Goal: Information Seeking & Learning: Learn about a topic

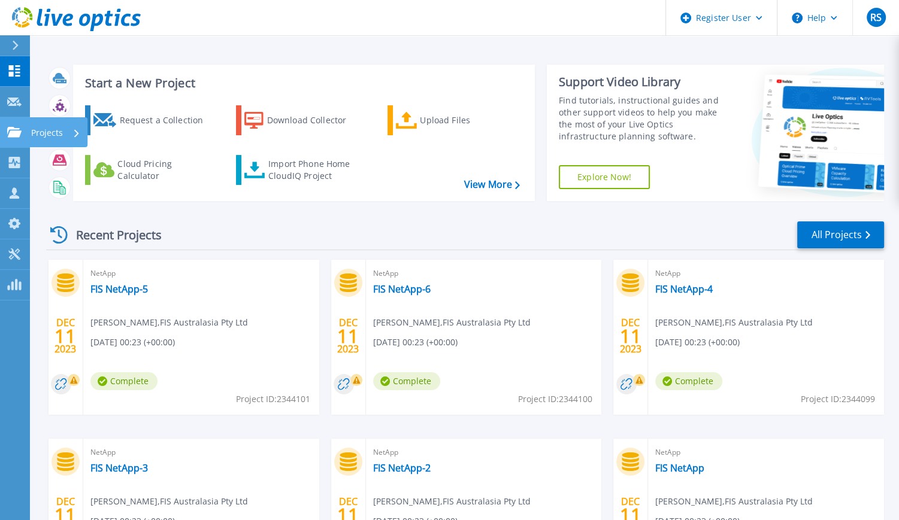
click at [7, 135] on icon at bounding box center [14, 132] width 14 height 10
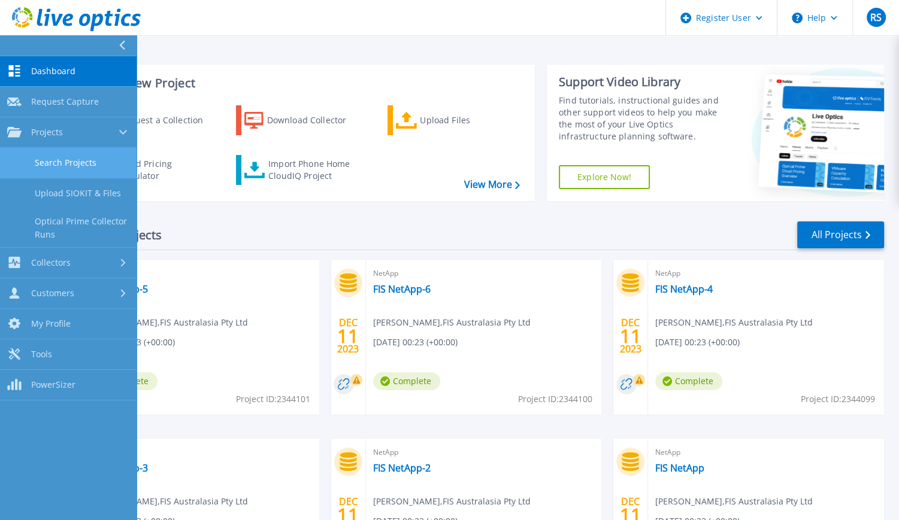
click at [66, 168] on link "Search Projects" at bounding box center [68, 163] width 136 height 31
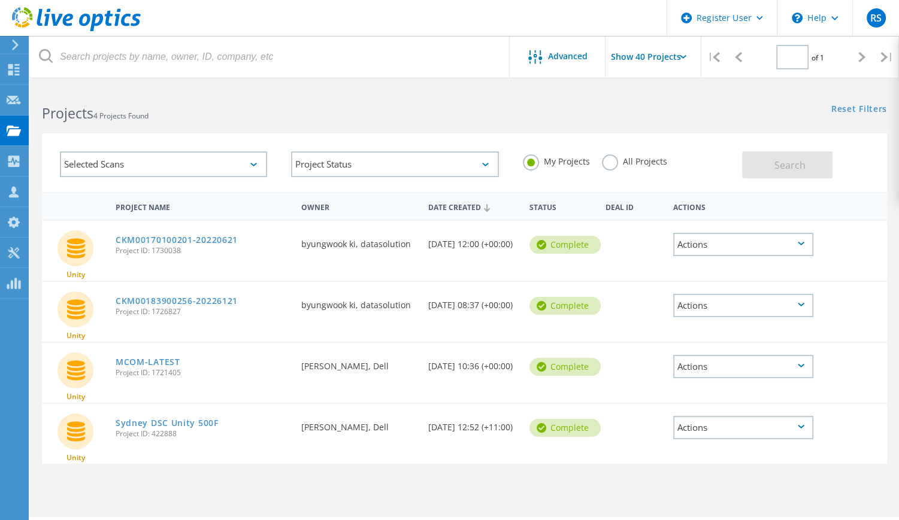
type input "1"
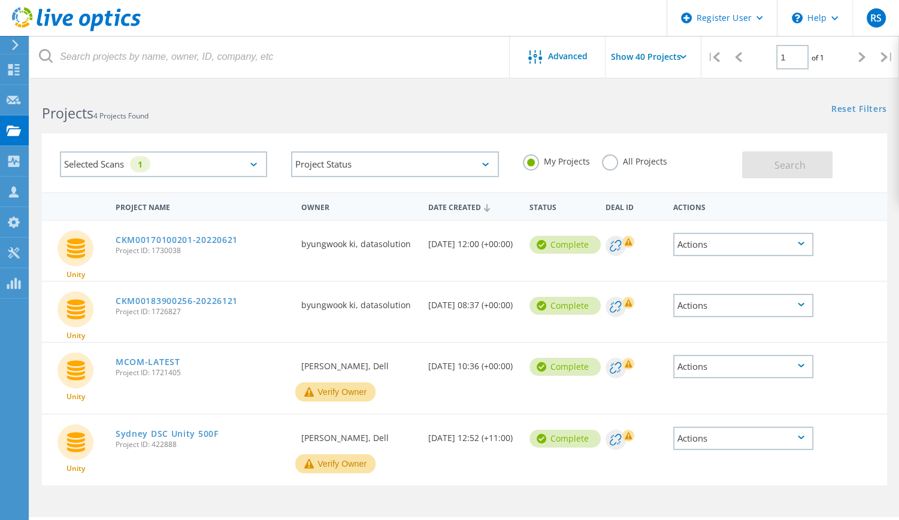
click at [611, 160] on label "All Projects" at bounding box center [634, 159] width 65 height 11
click at [0, 0] on input "All Projects" at bounding box center [0, 0] width 0 height 0
click at [801, 165] on span "Search" at bounding box center [789, 165] width 31 height 13
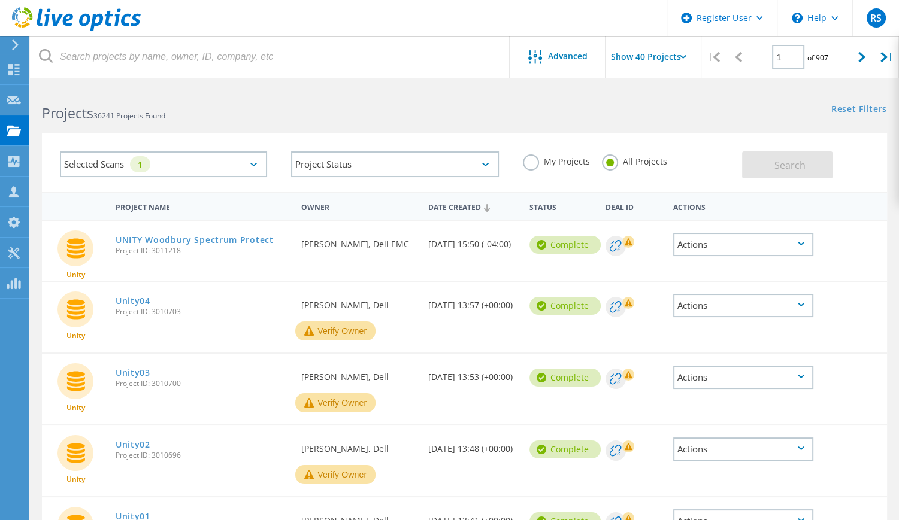
click at [251, 162] on div "Selected Scans 1" at bounding box center [163, 164] width 207 height 26
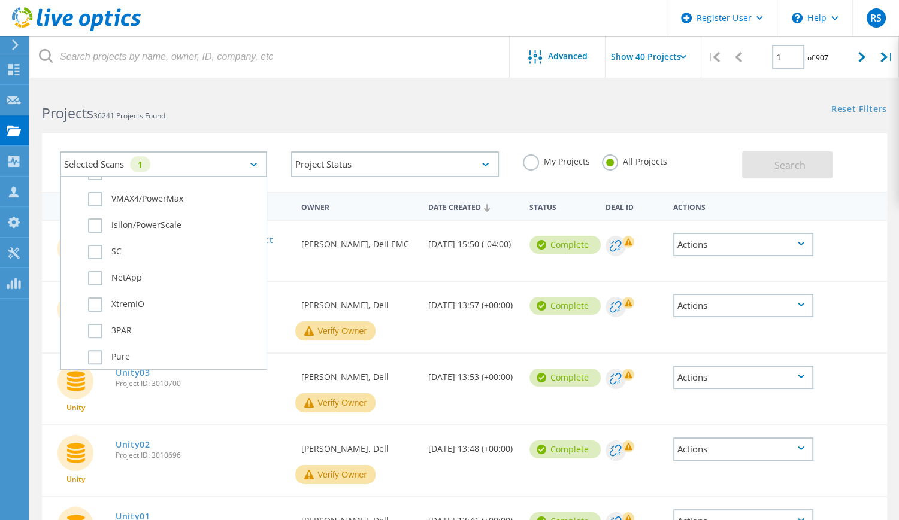
scroll to position [419, 0]
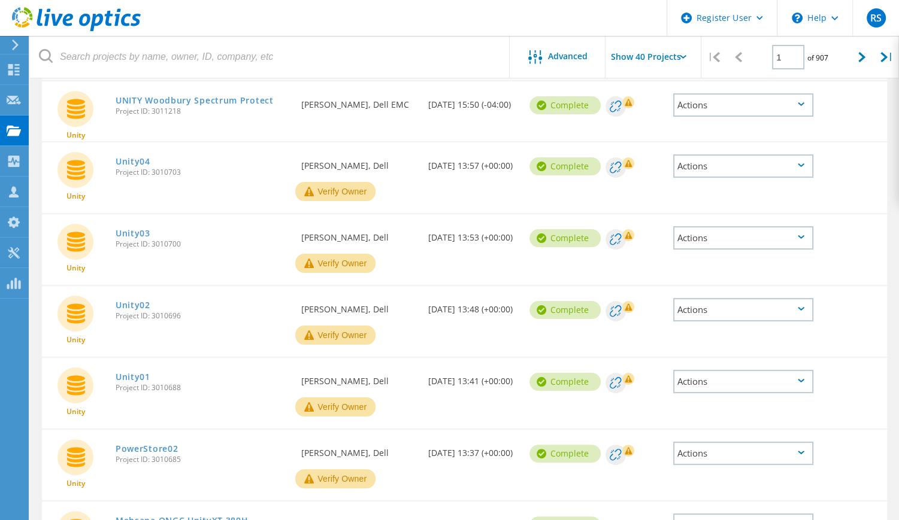
scroll to position [0, 0]
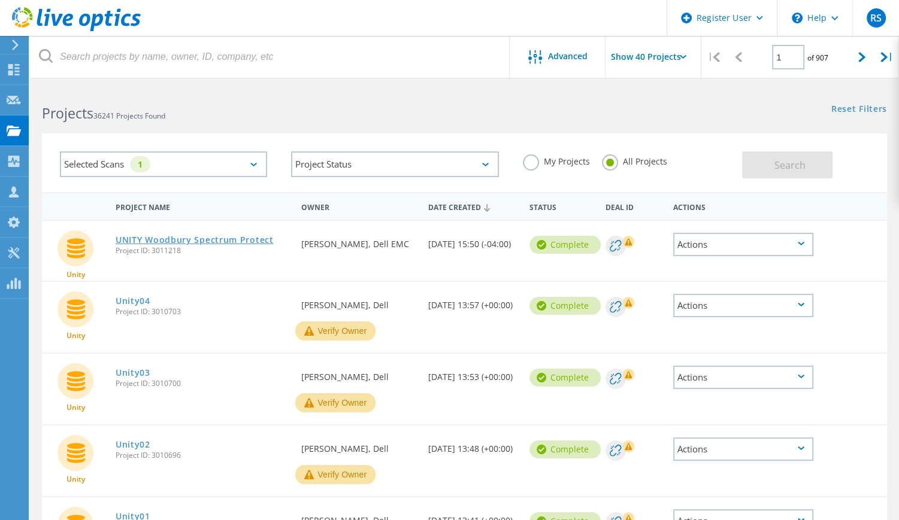
click at [177, 242] on link "UNITY Woodbury Spectrum Protect" at bounding box center [195, 240] width 158 height 8
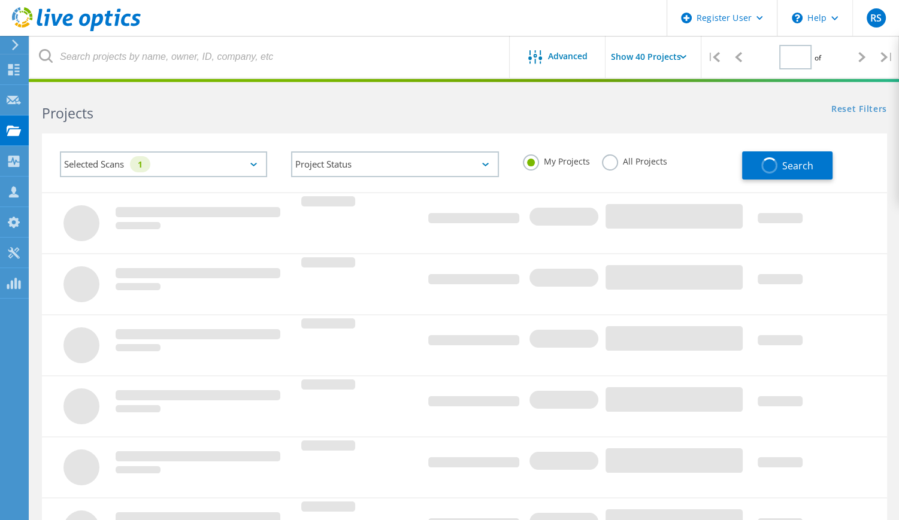
type input "1"
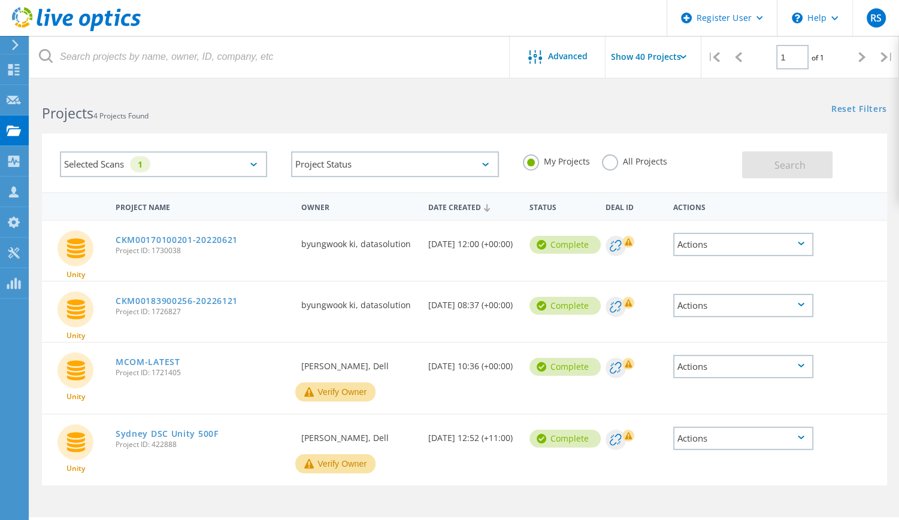
click at [606, 164] on label "All Projects" at bounding box center [634, 159] width 65 height 11
click at [0, 0] on input "All Projects" at bounding box center [0, 0] width 0 height 0
click at [782, 163] on span "Search" at bounding box center [789, 165] width 31 height 13
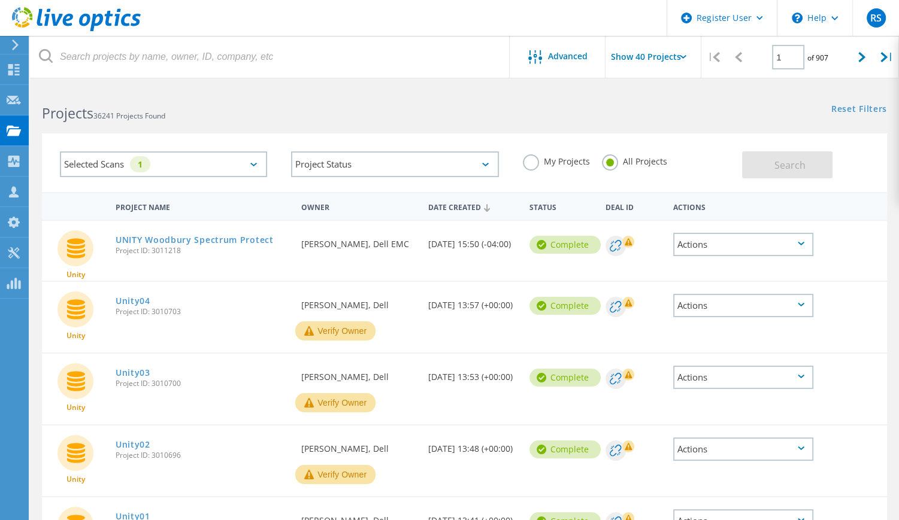
click at [247, 166] on div "Selected Scans 1" at bounding box center [163, 164] width 207 height 26
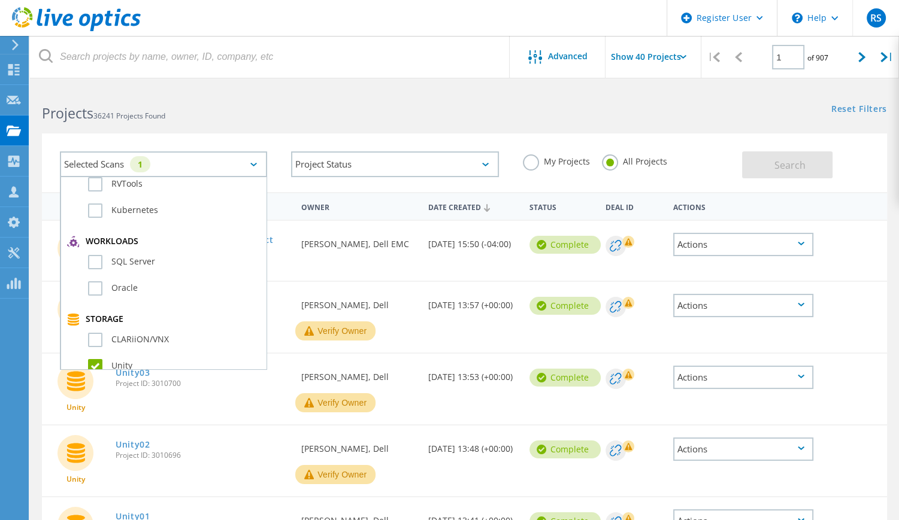
scroll to position [279, 0]
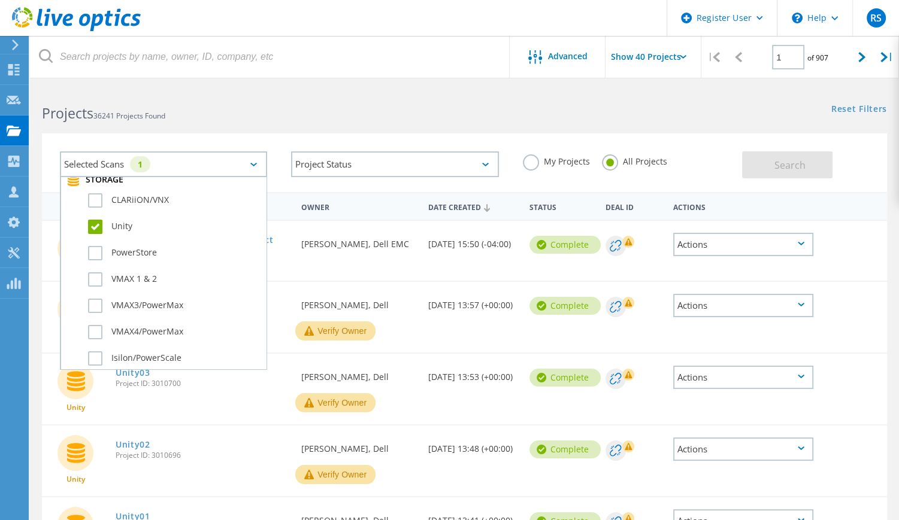
click at [98, 223] on label "Unity" at bounding box center [174, 227] width 172 height 14
click at [0, 0] on input "Unity" at bounding box center [0, 0] width 0 height 0
click at [95, 248] on label "PowerStore" at bounding box center [174, 253] width 172 height 14
click at [0, 0] on input "PowerStore" at bounding box center [0, 0] width 0 height 0
click at [299, 120] on h2 "Projects 36241 Projects Found" at bounding box center [247, 114] width 410 height 20
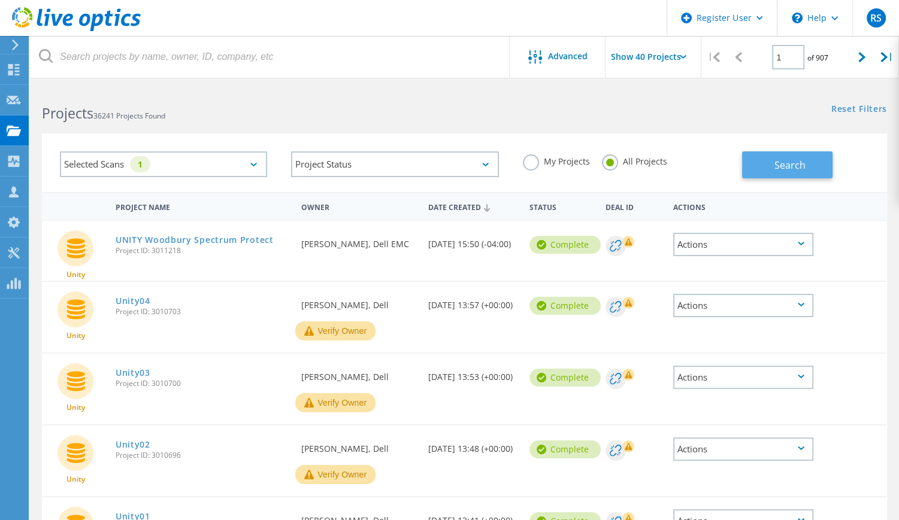
click at [787, 163] on span "Search" at bounding box center [789, 165] width 31 height 13
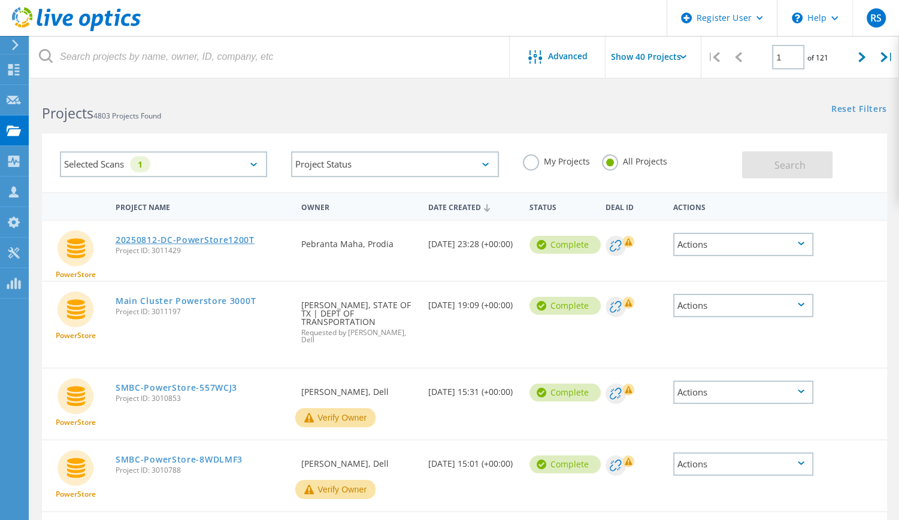
click at [199, 238] on link "20250812-DC-PowerStore1200T" at bounding box center [185, 240] width 139 height 8
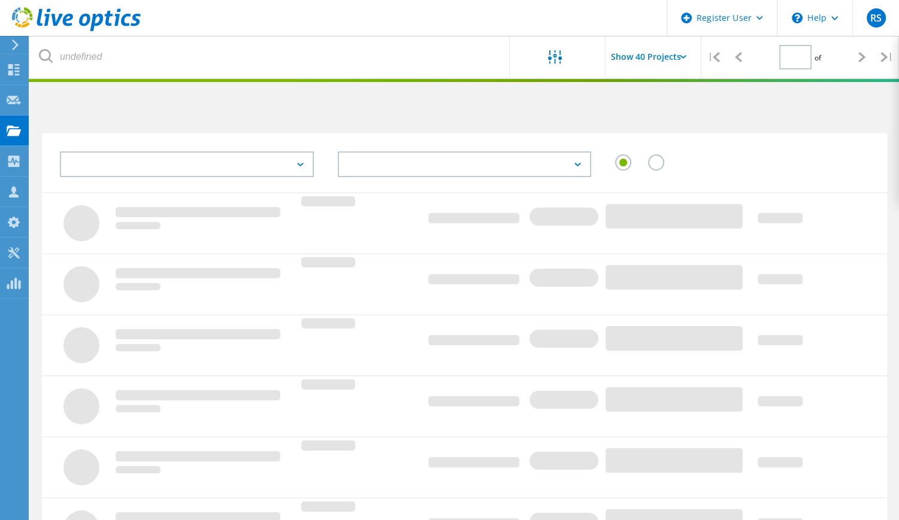
type input "1"
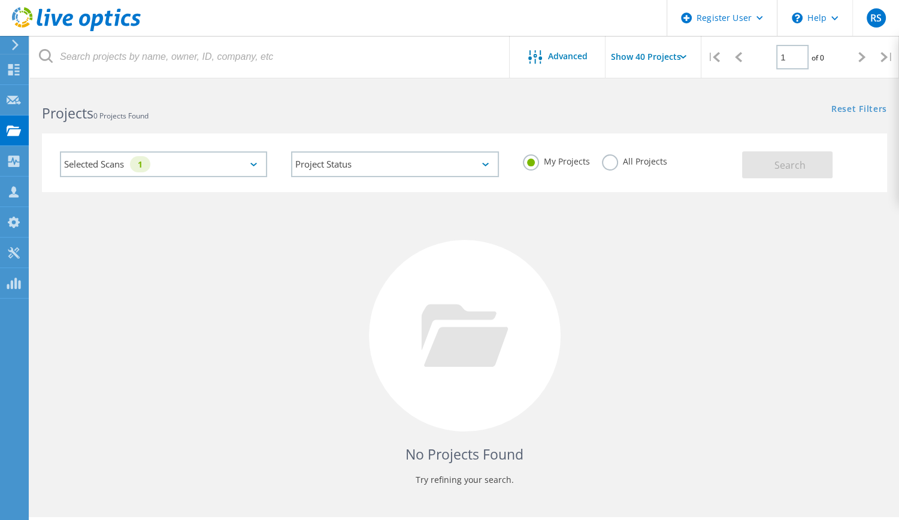
click at [609, 166] on label "All Projects" at bounding box center [634, 159] width 65 height 11
click at [0, 0] on input "All Projects" at bounding box center [0, 0] width 0 height 0
click at [788, 165] on span "Search" at bounding box center [789, 165] width 31 height 13
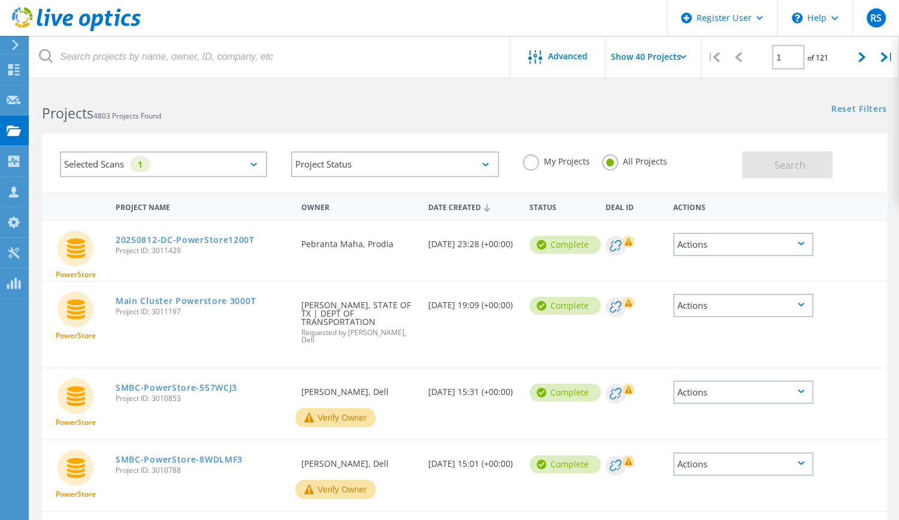
click at [228, 165] on div "Selected Scans 1" at bounding box center [163, 164] width 207 height 26
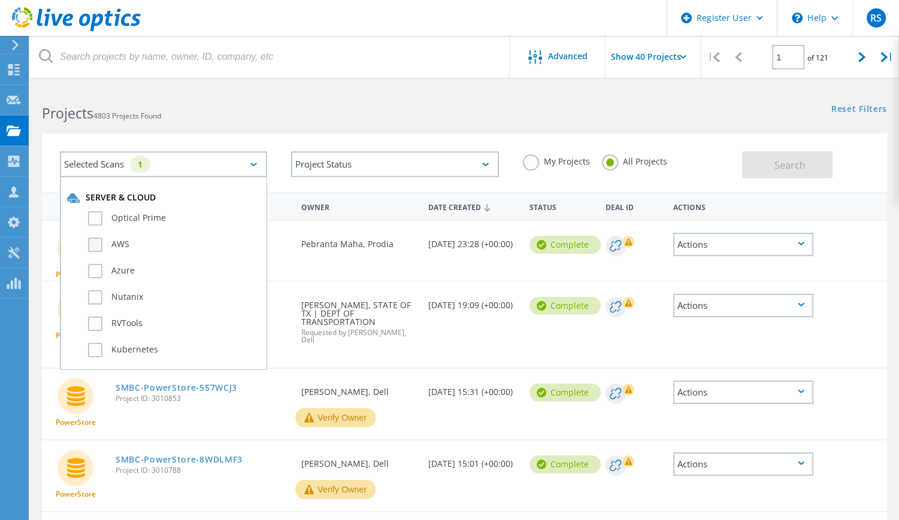
scroll to position [279, 0]
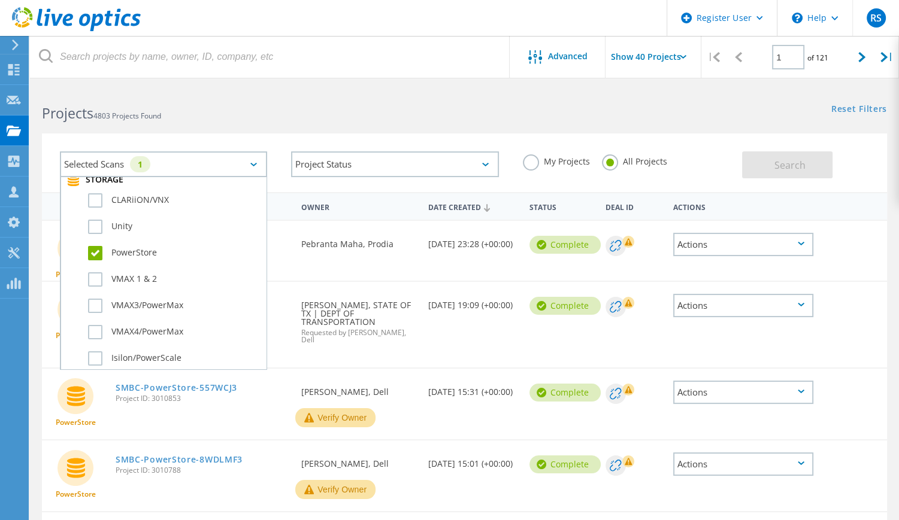
click at [94, 252] on label "PowerStore" at bounding box center [174, 253] width 172 height 14
click at [0, 0] on input "PowerStore" at bounding box center [0, 0] width 0 height 0
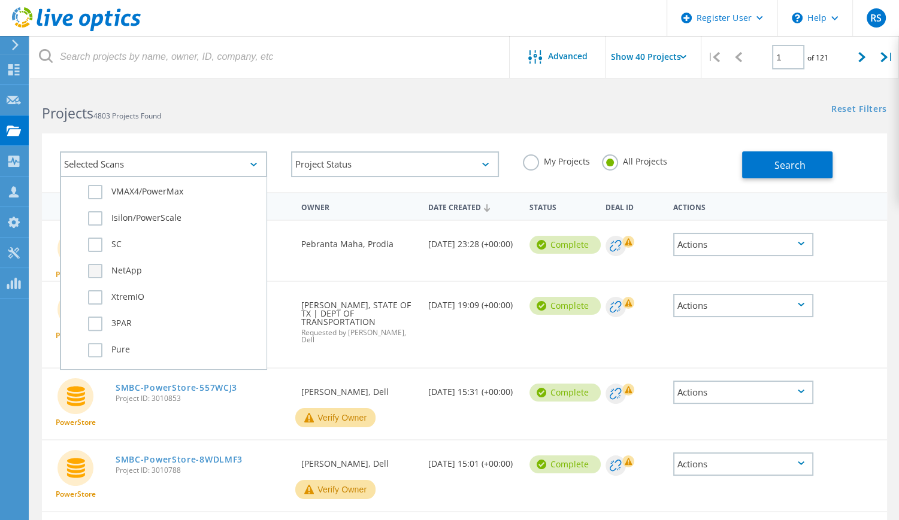
click at [89, 271] on label "NetApp" at bounding box center [174, 271] width 172 height 14
click at [0, 0] on input "NetApp" at bounding box center [0, 0] width 0 height 0
click at [782, 168] on span "Search" at bounding box center [789, 165] width 31 height 13
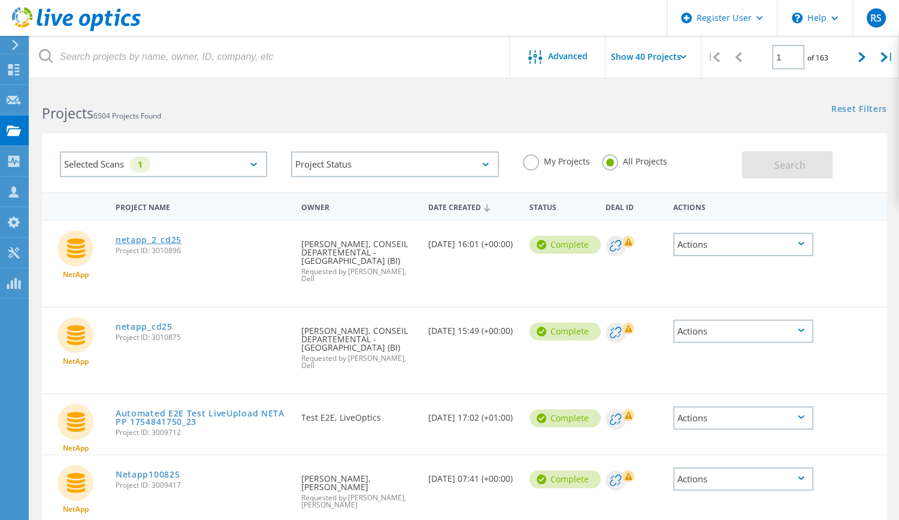
click at [133, 240] on link "netapp_2_cd25" at bounding box center [149, 240] width 66 height 8
